Goal: Transaction & Acquisition: Download file/media

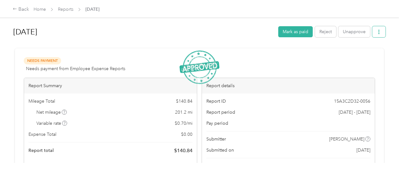
click at [382, 31] on button "button" at bounding box center [378, 31] width 13 height 11
click at [368, 56] on span "Download" at bounding box center [359, 55] width 21 height 7
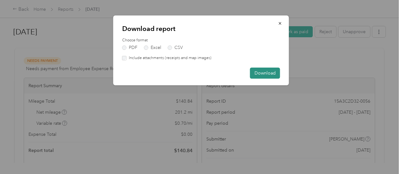
click at [260, 69] on button "Download" at bounding box center [265, 73] width 30 height 11
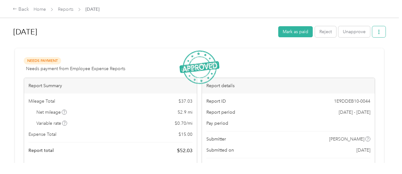
click at [381, 31] on button "button" at bounding box center [378, 31] width 13 height 11
click at [363, 55] on span "Download" at bounding box center [359, 55] width 21 height 7
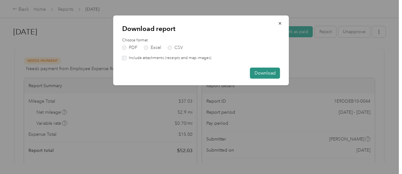
click at [271, 74] on button "Download" at bounding box center [265, 73] width 30 height 11
